Goal: Transaction & Acquisition: Subscribe to service/newsletter

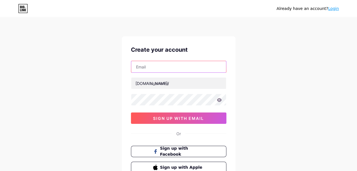
click at [157, 70] on input "text" at bounding box center [178, 66] width 95 height 11
type input "[EMAIL_ADDRESS][DOMAIN_NAME]"
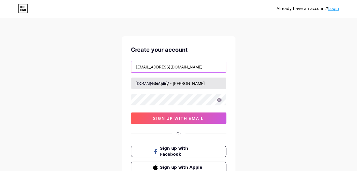
type input "job inquiry - [PERSON_NAME]"
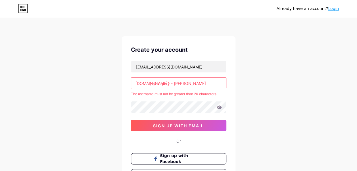
click at [216, 83] on input "job inquiry - [PERSON_NAME]" at bounding box center [178, 83] width 95 height 11
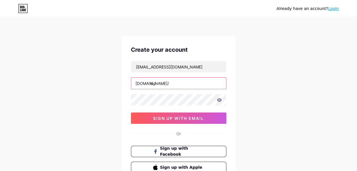
type input "d"
type input "dolanchiropractickc"
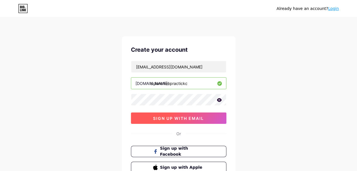
click at [180, 115] on button "sign up with email" at bounding box center [178, 117] width 95 height 11
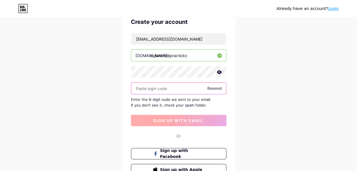
scroll to position [26, 0]
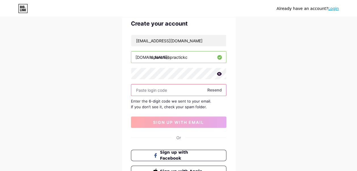
click at [152, 92] on input "text" at bounding box center [178, 89] width 95 height 11
click at [245, 110] on div "Already have an account? Login Create your account [EMAIL_ADDRESS][DOMAIN_NAME]…" at bounding box center [178, 97] width 357 height 247
click at [214, 89] on span "Resend" at bounding box center [214, 90] width 14 height 6
click at [218, 74] on icon at bounding box center [219, 74] width 5 height 4
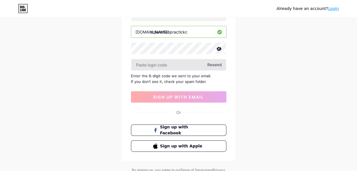
scroll to position [19, 0]
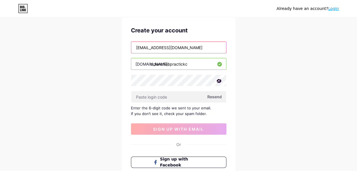
drag, startPoint x: 186, startPoint y: 50, endPoint x: 138, endPoint y: 42, distance: 48.9
click at [139, 42] on input "[EMAIL_ADDRESS][DOMAIN_NAME]" at bounding box center [178, 47] width 95 height 11
type input "[EMAIL_ADDRESS][DOMAIN_NAME]"
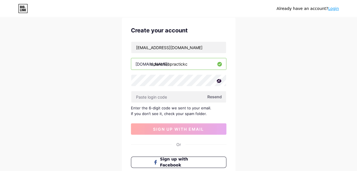
click at [215, 99] on span "Resend" at bounding box center [214, 97] width 14 height 6
click at [142, 93] on input "text" at bounding box center [178, 96] width 95 height 11
paste input "519534"
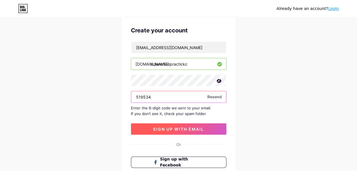
type input "519534"
click at [158, 127] on span "sign up with email" at bounding box center [178, 129] width 51 height 5
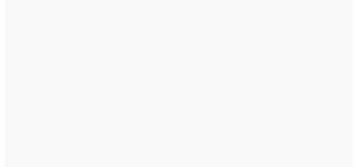
scroll to position [0, 0]
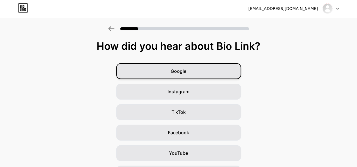
click at [187, 76] on div "Google" at bounding box center [178, 71] width 125 height 16
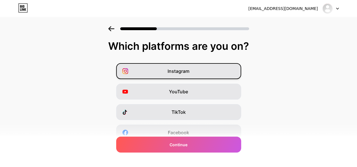
click at [189, 68] on span "Instagram" at bounding box center [179, 71] width 22 height 7
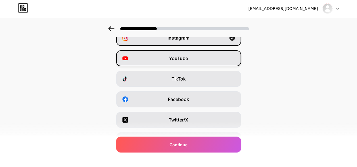
scroll to position [34, 0]
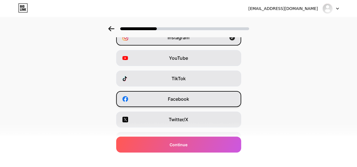
click at [187, 98] on span "Facebook" at bounding box center [178, 98] width 21 height 7
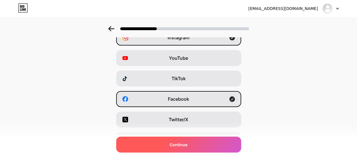
click at [179, 143] on span "Continue" at bounding box center [179, 144] width 18 height 6
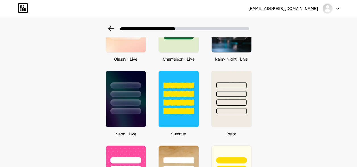
scroll to position [0, 0]
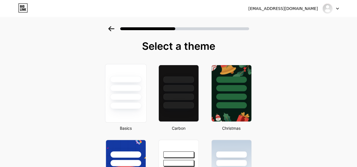
click at [125, 102] on div at bounding box center [126, 105] width 32 height 7
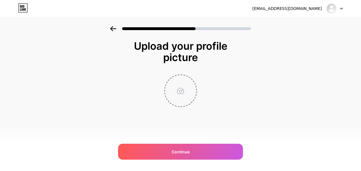
click at [177, 82] on input "file" at bounding box center [181, 91] width 32 height 32
type input "C:\fakepath\517639792_17905876878194017_755864329650710700_n.jpg"
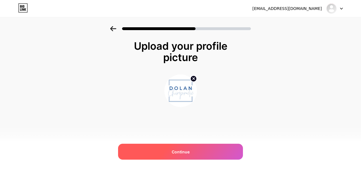
click at [184, 148] on div "Continue" at bounding box center [180, 152] width 125 height 16
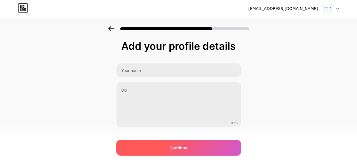
click at [151, 144] on div "Continue" at bounding box center [178, 147] width 125 height 16
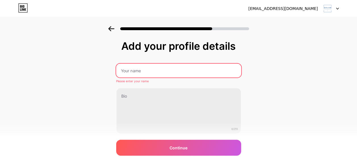
click at [144, 77] on input "text" at bounding box center [178, 71] width 125 height 14
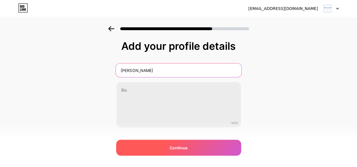
type input "[PERSON_NAME]"
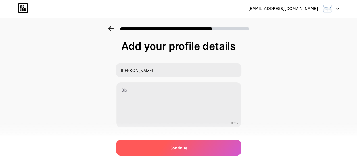
click at [157, 149] on div "Continue" at bounding box center [178, 147] width 125 height 16
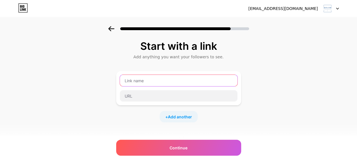
click at [168, 85] on input "text" at bounding box center [179, 80] width 118 height 11
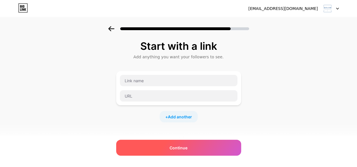
click at [167, 146] on div "Continue" at bounding box center [178, 147] width 125 height 16
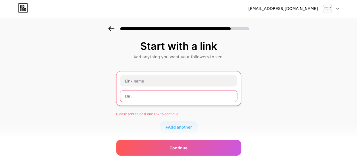
click at [143, 96] on input "text" at bounding box center [178, 95] width 117 height 11
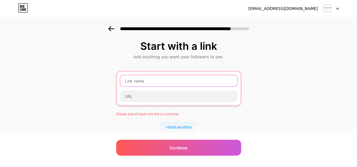
click at [149, 81] on input "text" at bounding box center [178, 80] width 117 height 11
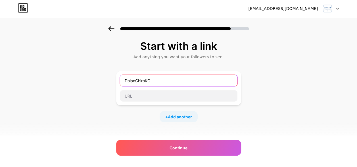
type input "DolanChiroKC"
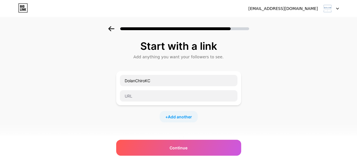
click at [241, 129] on div "Start with a link Add anything you want your followers to see. DolanChiroKC + A…" at bounding box center [178, 118] width 125 height 157
click at [139, 101] on div at bounding box center [179, 96] width 118 height 12
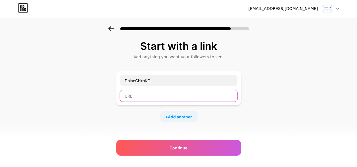
click at [140, 97] on input "text" at bounding box center [179, 95] width 118 height 11
type input "D"
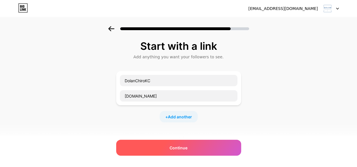
click at [177, 146] on span "Continue" at bounding box center [179, 148] width 18 height 6
click at [174, 152] on div "Continue" at bounding box center [178, 147] width 125 height 16
click at [181, 148] on span "Continue" at bounding box center [179, 148] width 18 height 6
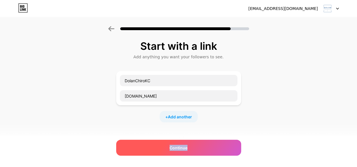
drag, startPoint x: 181, startPoint y: 148, endPoint x: 177, endPoint y: 147, distance: 4.3
click at [177, 147] on span "Continue" at bounding box center [179, 148] width 18 height 6
click at [211, 145] on div "Continue" at bounding box center [178, 147] width 125 height 16
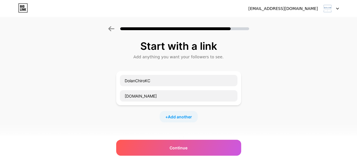
click at [108, 112] on div "Start with a link Add anything you want your followers to see. DolanChiroKC [DO…" at bounding box center [178, 126] width 357 height 200
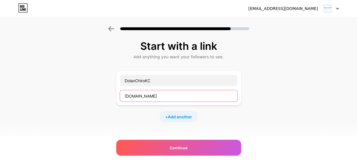
click at [177, 99] on input "[DOMAIN_NAME]" at bounding box center [179, 95] width 118 height 11
type input "d"
paste input "[URL][DOMAIN_NAME]"
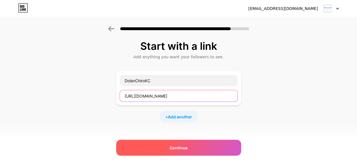
type input "[URL][DOMAIN_NAME]"
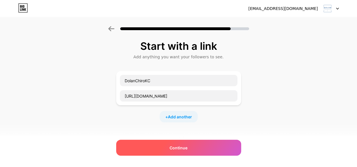
click at [163, 142] on div "Continue" at bounding box center [178, 147] width 125 height 16
click at [179, 146] on span "Continue" at bounding box center [179, 148] width 18 height 6
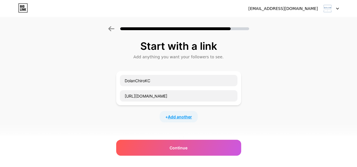
click at [182, 118] on span "Add another" at bounding box center [180, 117] width 24 height 6
click at [161, 121] on input "text" at bounding box center [179, 119] width 118 height 11
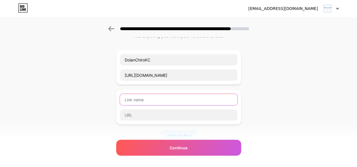
scroll to position [20, 0]
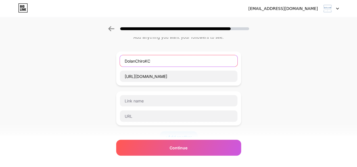
drag, startPoint x: 164, startPoint y: 61, endPoint x: 126, endPoint y: 60, distance: 38.9
click at [126, 60] on input "DolanChiroKC" at bounding box center [179, 60] width 118 height 11
type input "="
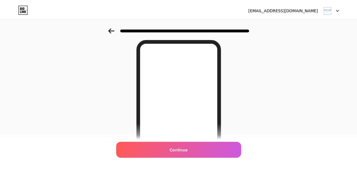
scroll to position [0, 0]
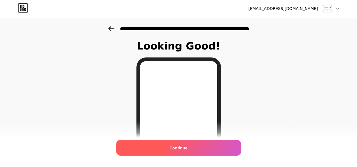
click at [177, 154] on div "Continue" at bounding box center [178, 147] width 125 height 16
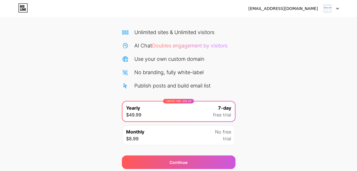
scroll to position [57, 0]
